Goal: Navigation & Orientation: Understand site structure

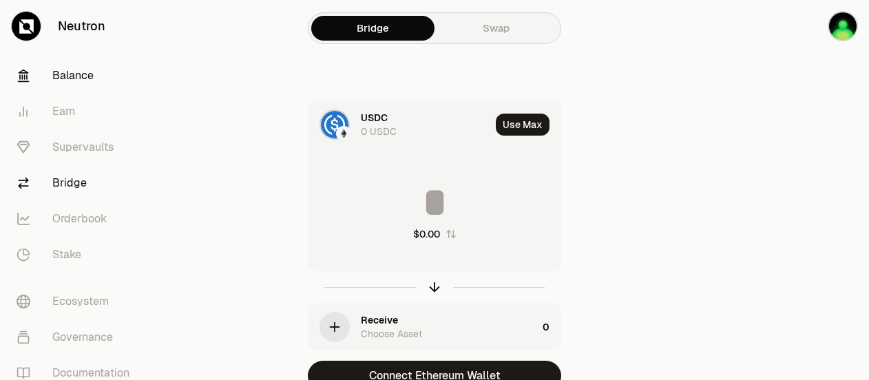
click at [80, 71] on link "Balance" at bounding box center [77, 76] width 143 height 36
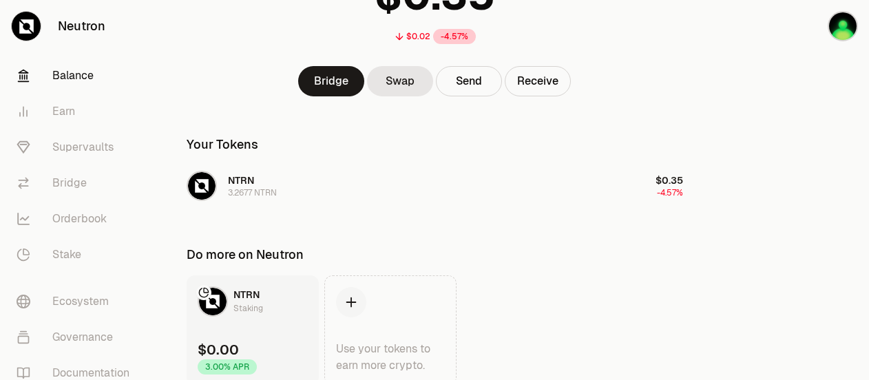
scroll to position [198, 0]
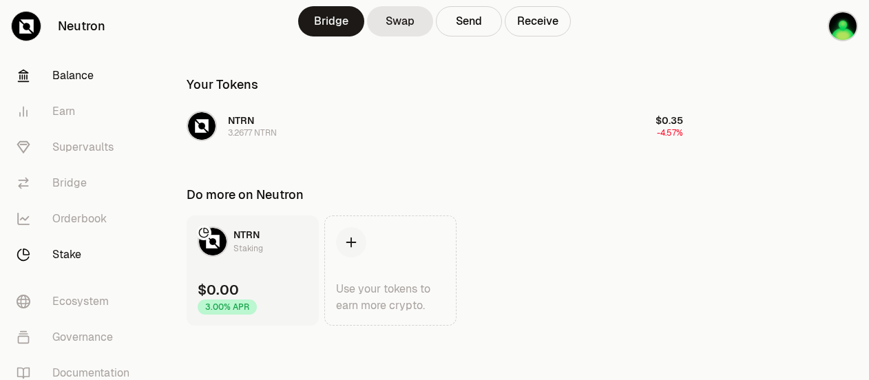
click at [69, 247] on link "Stake" at bounding box center [77, 255] width 143 height 36
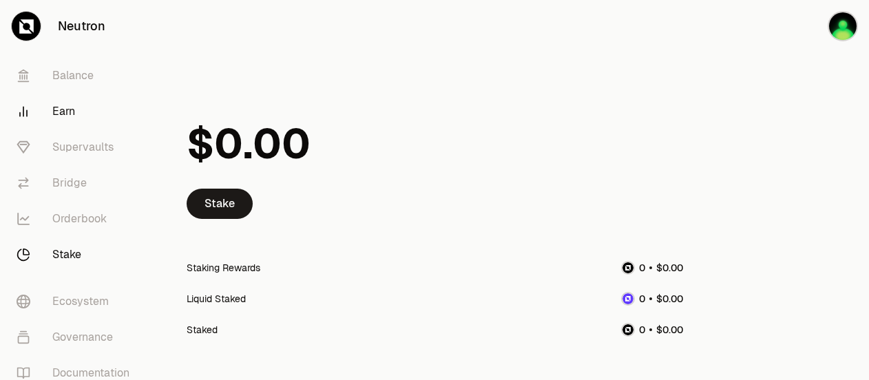
click at [70, 105] on link "Earn" at bounding box center [77, 112] width 143 height 36
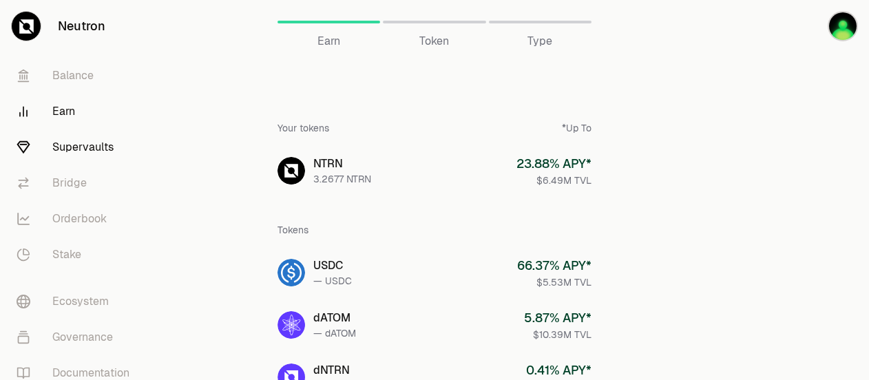
click at [90, 140] on link "Supervaults" at bounding box center [77, 147] width 143 height 36
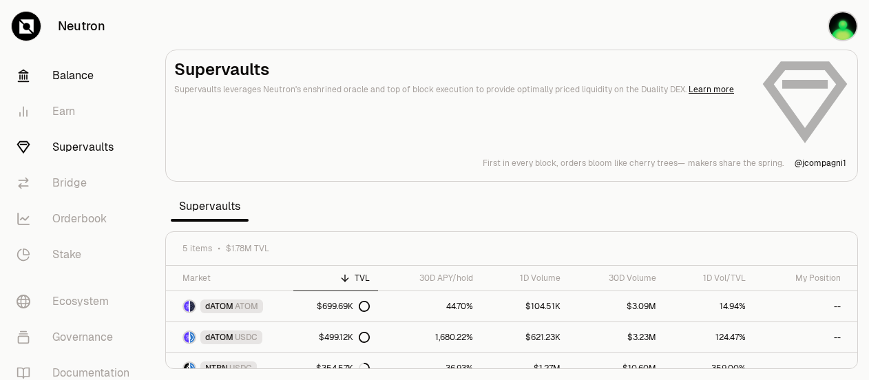
click at [83, 73] on link "Balance" at bounding box center [77, 76] width 143 height 36
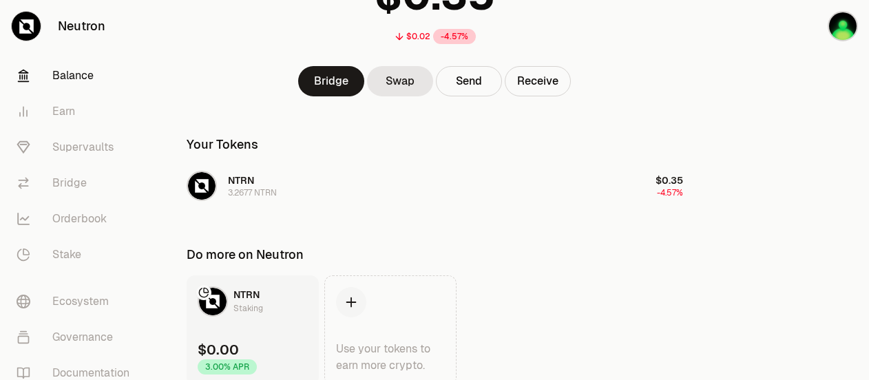
scroll to position [198, 0]
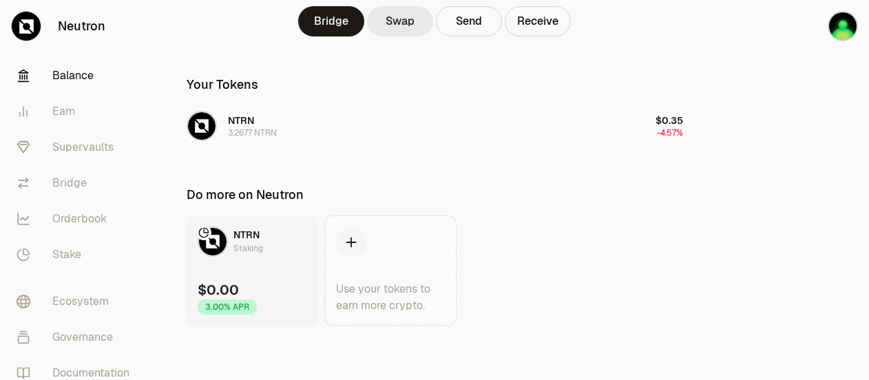
click at [399, 19] on link "Swap" at bounding box center [400, 21] width 66 height 30
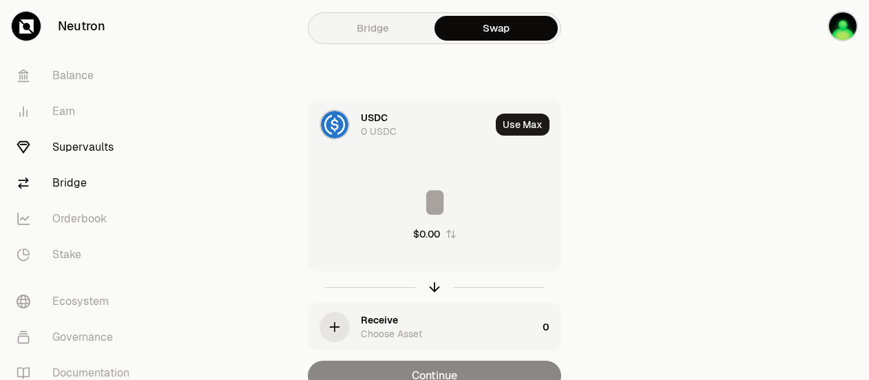
click at [84, 141] on link "Supervaults" at bounding box center [77, 147] width 143 height 36
